Goal: Task Accomplishment & Management: Manage account settings

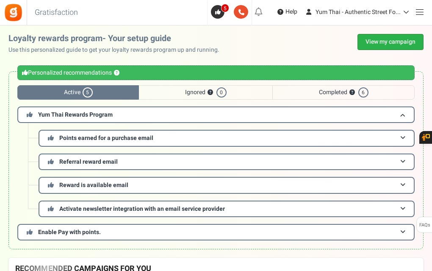
click at [377, 39] on link "View my campaign" at bounding box center [391, 42] width 66 height 16
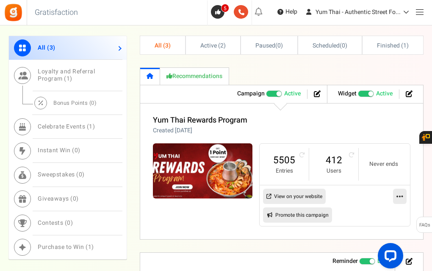
scroll to position [506, 0]
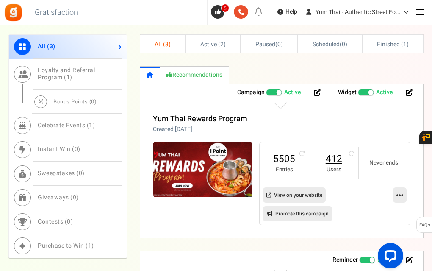
click at [334, 158] on link "412" at bounding box center [334, 159] width 32 height 14
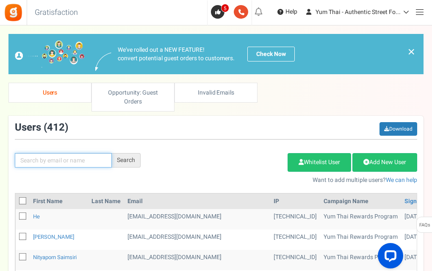
click at [39, 164] on input "text" at bounding box center [63, 160] width 97 height 14
type input "jankovic@gmail.com"
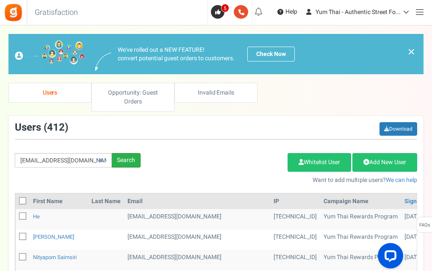
click at [128, 160] on div "Search" at bounding box center [126, 160] width 29 height 14
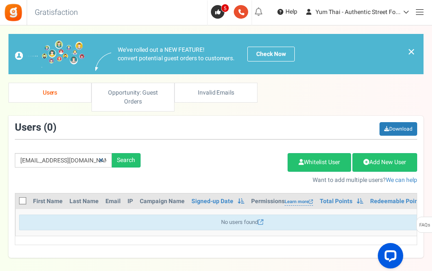
click at [102, 162] on icon at bounding box center [101, 160] width 5 height 6
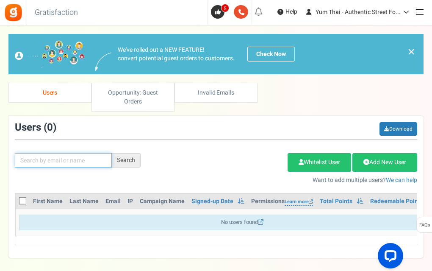
click at [29, 162] on input "text" at bounding box center [63, 160] width 97 height 14
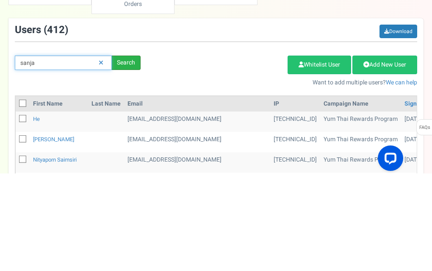
type input "sanja"
click at [129, 160] on div "Search" at bounding box center [126, 160] width 29 height 14
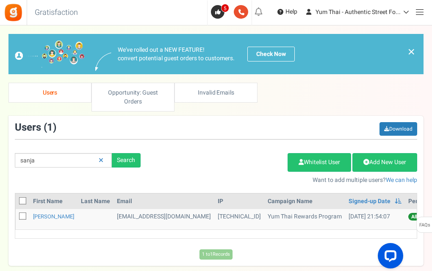
click at [23, 216] on icon at bounding box center [23, 217] width 6 height 6
click at [16, 216] on input "checkbox" at bounding box center [14, 217] width 6 height 6
checkbox input "true"
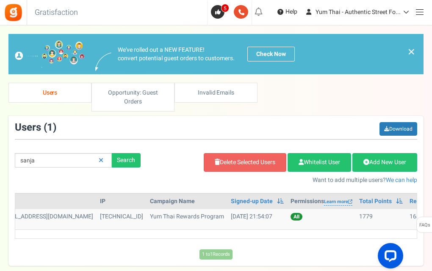
scroll to position [0, 167]
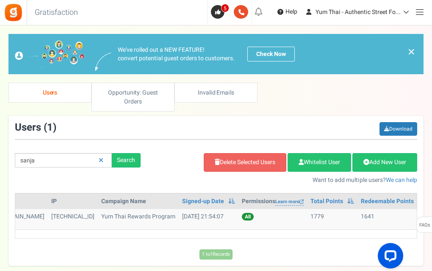
click at [426, 218] on icon at bounding box center [429, 219] width 6 height 5
